Goal: Information Seeking & Learning: Learn about a topic

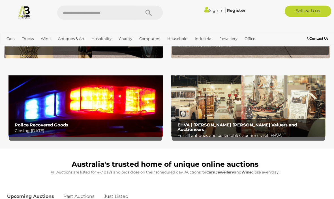
scroll to position [143, 0]
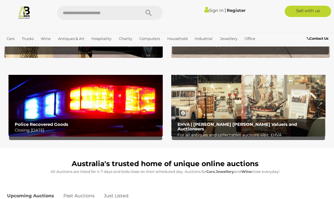
click at [126, 118] on img at bounding box center [86, 102] width 154 height 67
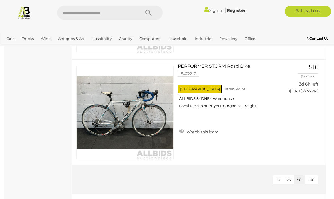
scroll to position [2329, 0]
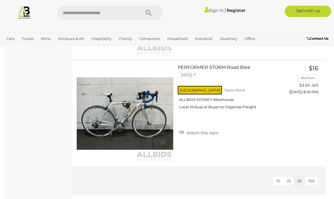
click at [25, 11] on img at bounding box center [24, 12] width 13 height 13
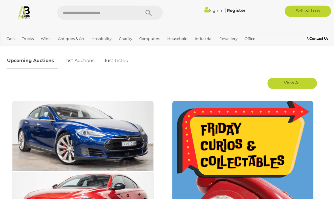
scroll to position [278, 0]
click at [303, 80] on link "View All" at bounding box center [293, 83] width 50 height 11
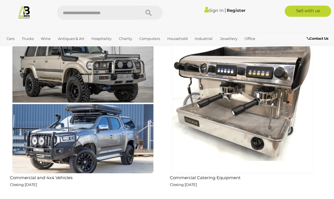
scroll to position [694, 0]
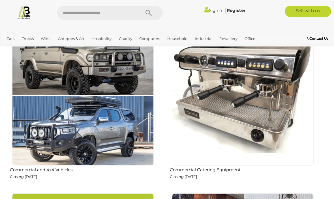
click at [270, 108] on img at bounding box center [243, 95] width 142 height 142
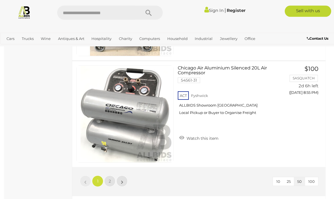
scroll to position [5247, 0]
click at [114, 180] on link "2" at bounding box center [109, 180] width 11 height 11
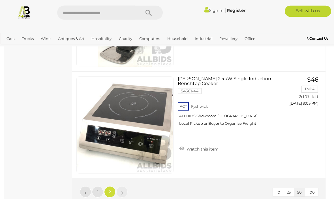
scroll to position [654, 0]
click at [28, 8] on img at bounding box center [24, 12] width 13 height 13
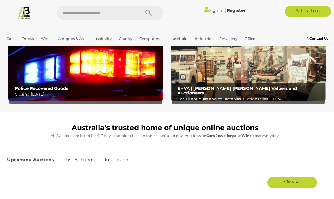
scroll to position [185, 0]
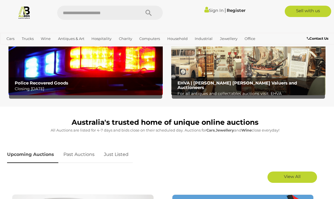
click at [299, 176] on span "View All" at bounding box center [292, 176] width 17 height 5
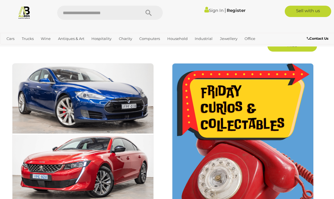
scroll to position [316, 0]
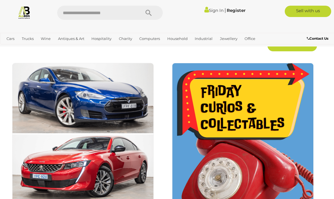
click at [260, 129] on img at bounding box center [243, 134] width 142 height 142
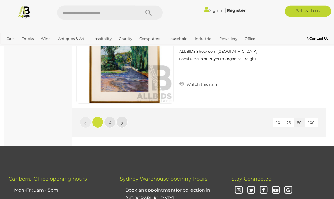
scroll to position [5312, 0]
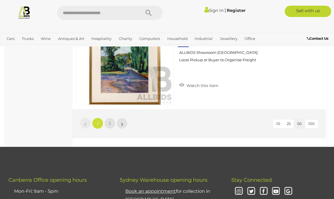
click at [112, 118] on link "2" at bounding box center [109, 123] width 11 height 11
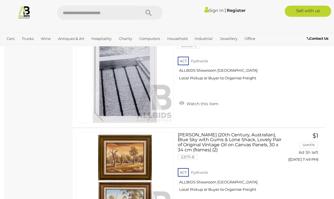
scroll to position [2943, 0]
click at [29, 12] on img at bounding box center [24, 12] width 13 height 13
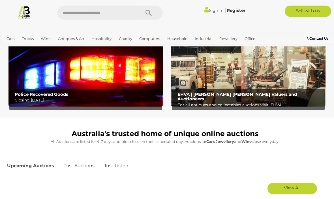
scroll to position [174, 0]
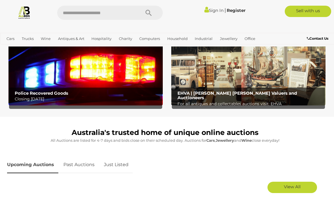
click at [296, 187] on span "View All" at bounding box center [292, 186] width 17 height 5
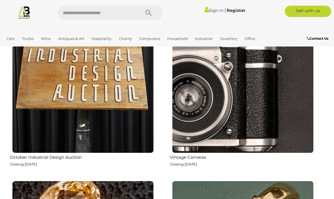
scroll to position [1050, 0]
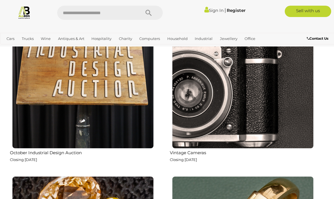
click at [107, 83] on img at bounding box center [83, 78] width 142 height 142
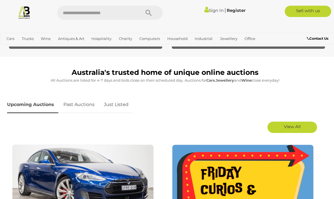
scroll to position [235, 0]
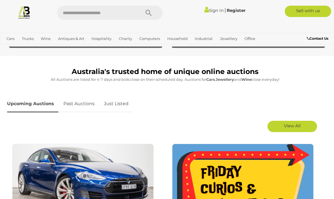
click at [294, 127] on span "View All" at bounding box center [292, 125] width 17 height 5
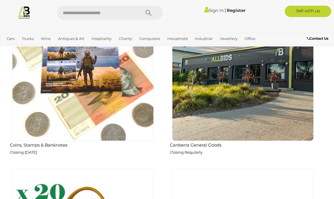
scroll to position [1893, 0]
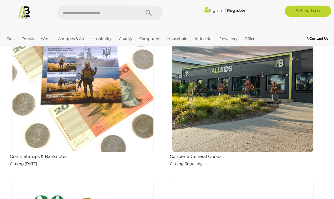
click at [254, 103] on img at bounding box center [243, 82] width 142 height 142
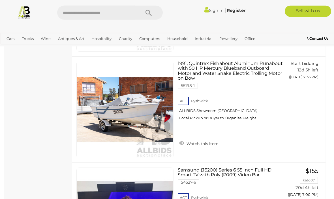
scroll to position [3121, 0]
click at [152, 111] on img at bounding box center [125, 109] width 97 height 97
